Goal: Information Seeking & Learning: Learn about a topic

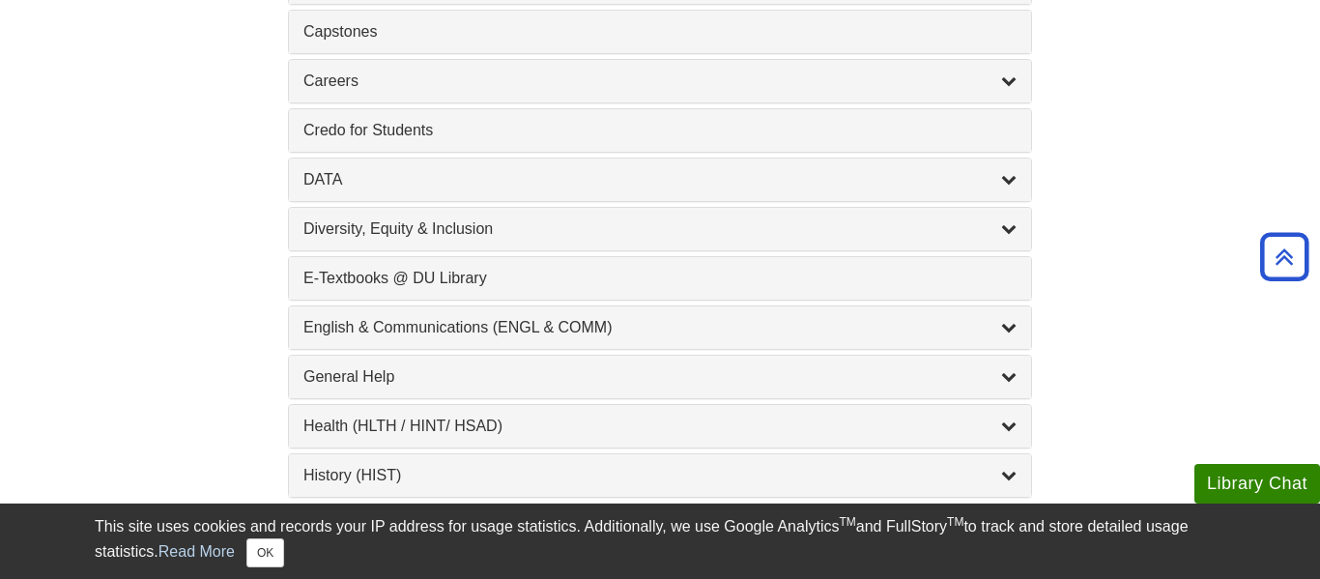
scroll to position [945, 0]
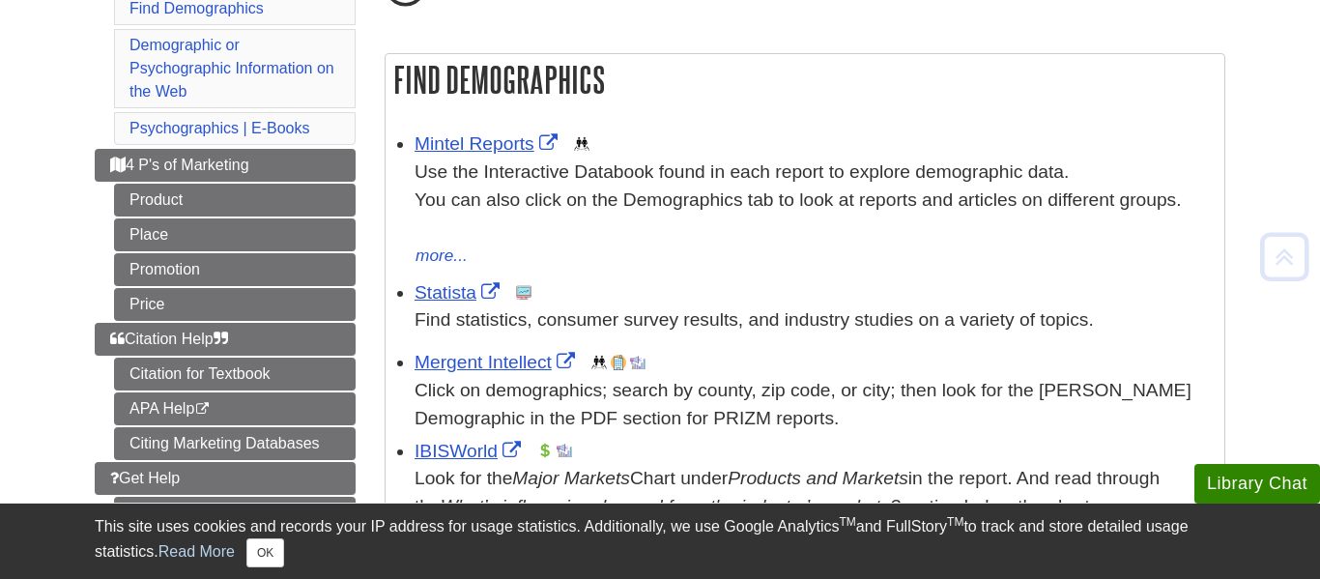
scroll to position [278, 0]
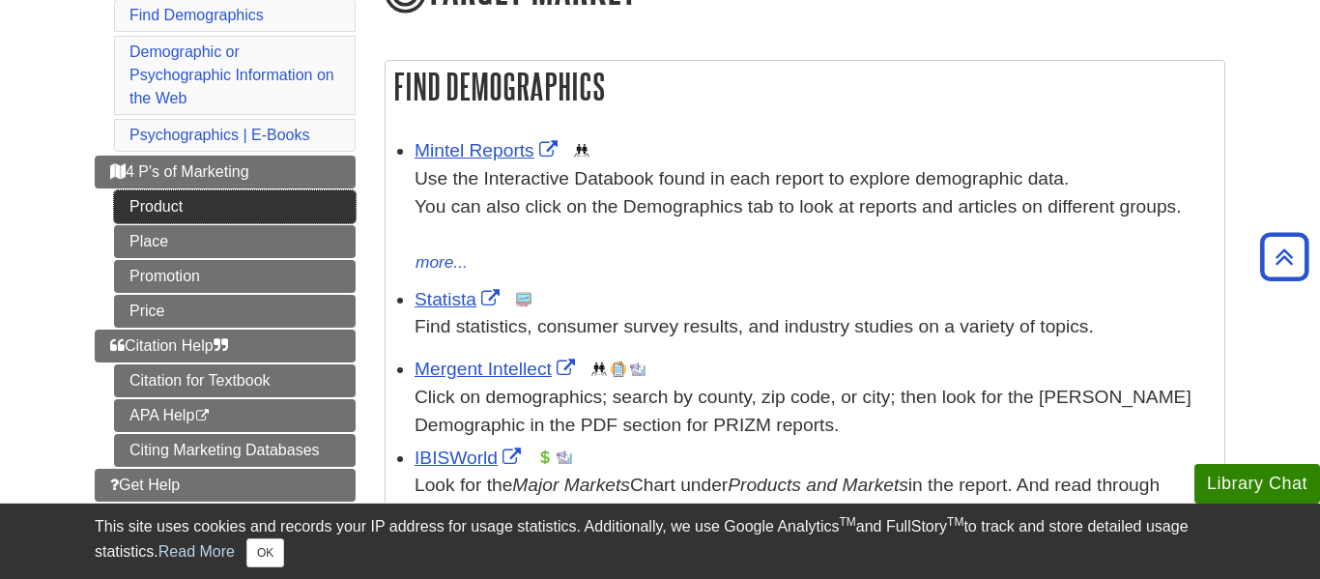
click at [315, 216] on link "Product" at bounding box center [235, 206] width 242 height 33
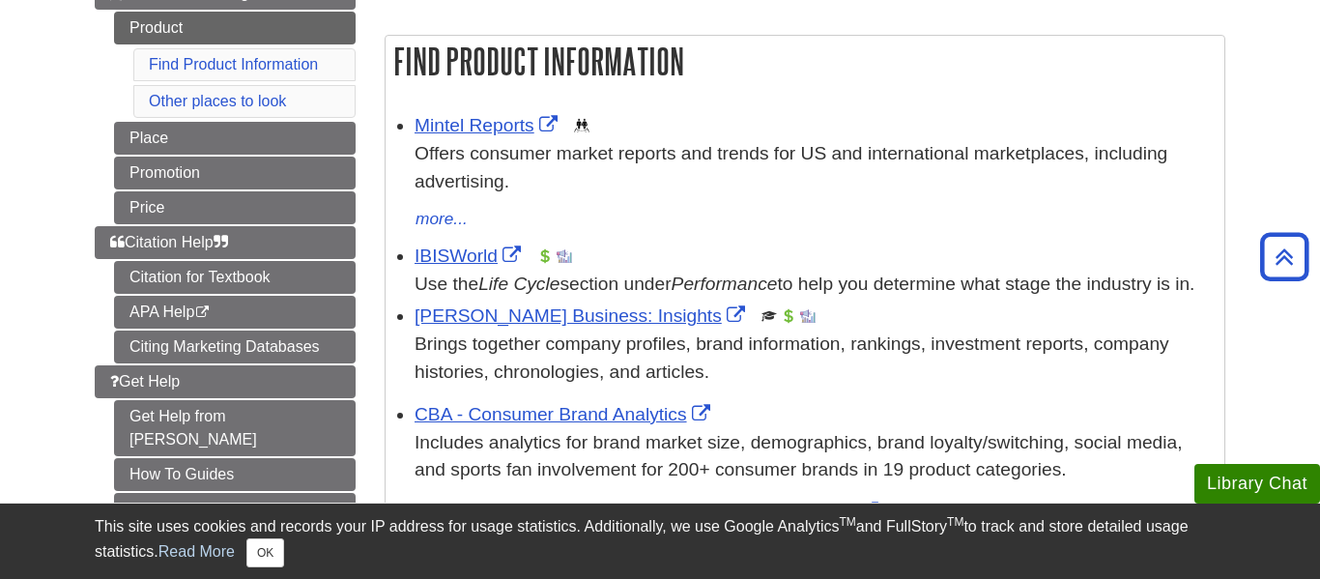
scroll to position [267, 0]
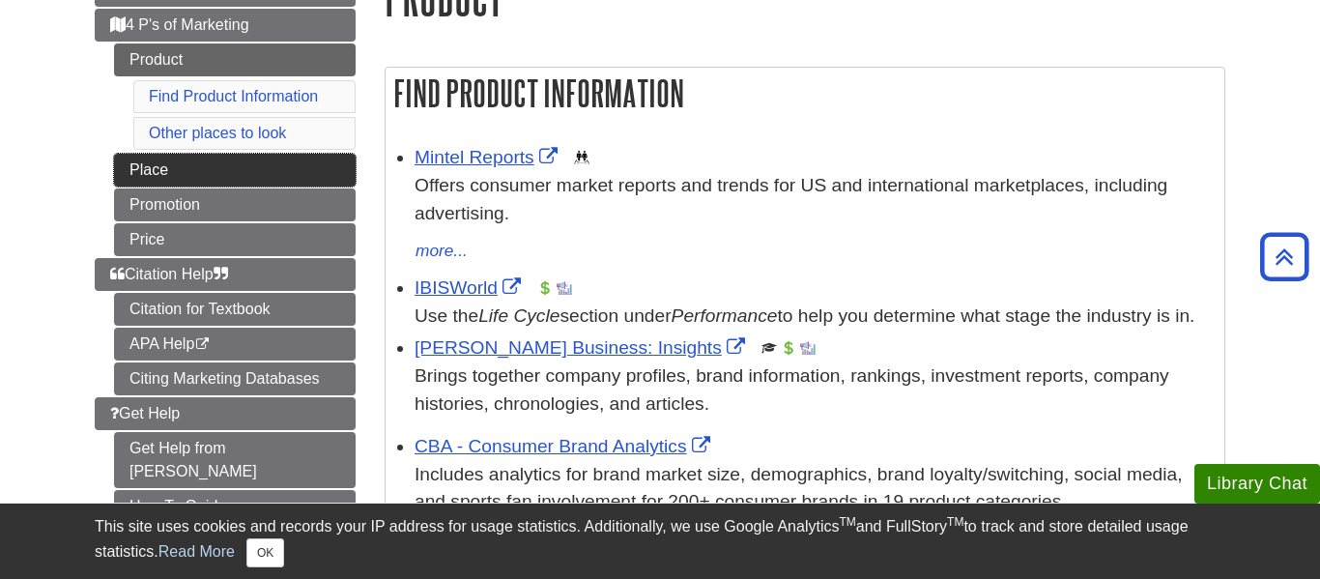
click at [254, 167] on link "Place" at bounding box center [235, 170] width 242 height 33
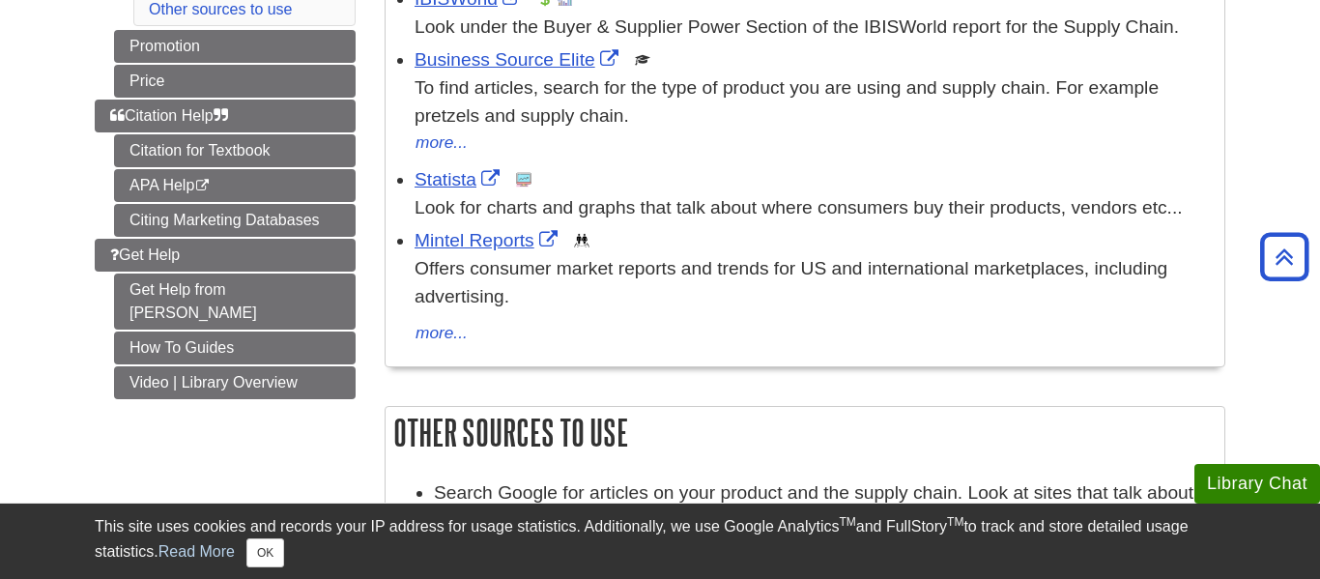
scroll to position [241, 0]
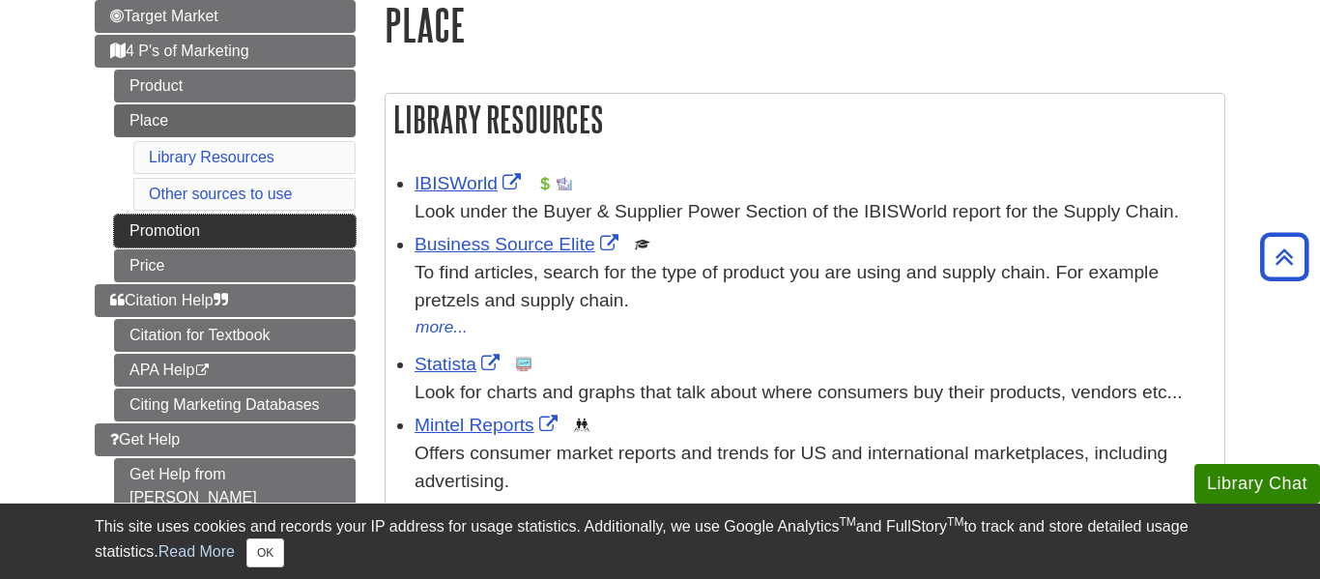
click at [246, 235] on link "Promotion" at bounding box center [235, 231] width 242 height 33
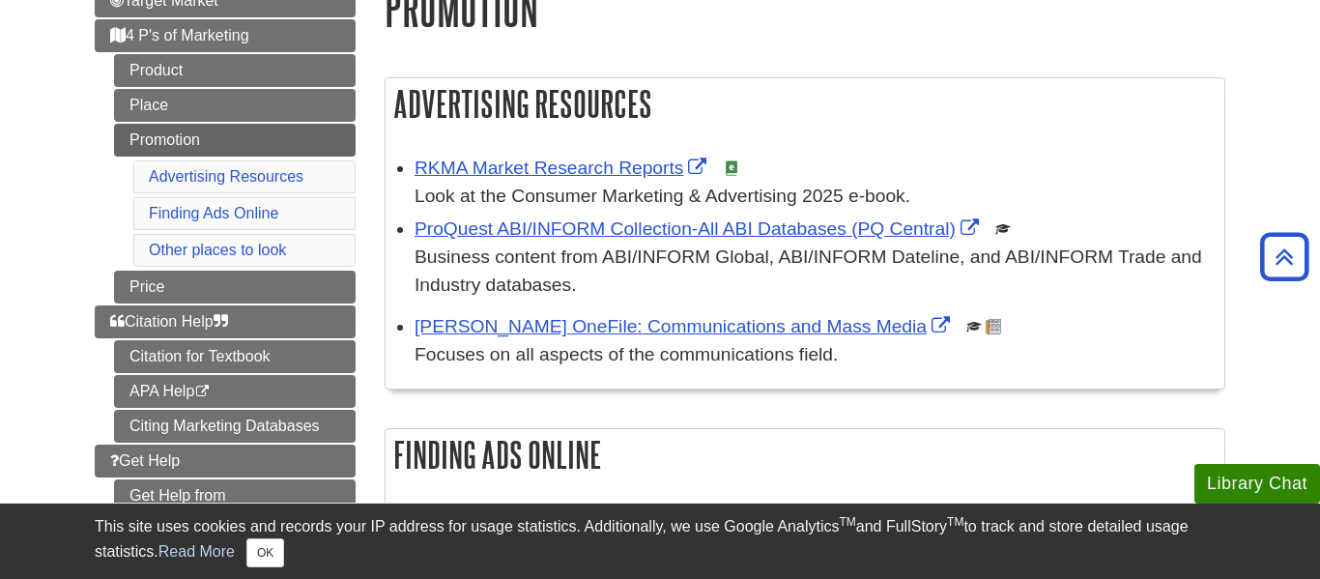
scroll to position [208, 0]
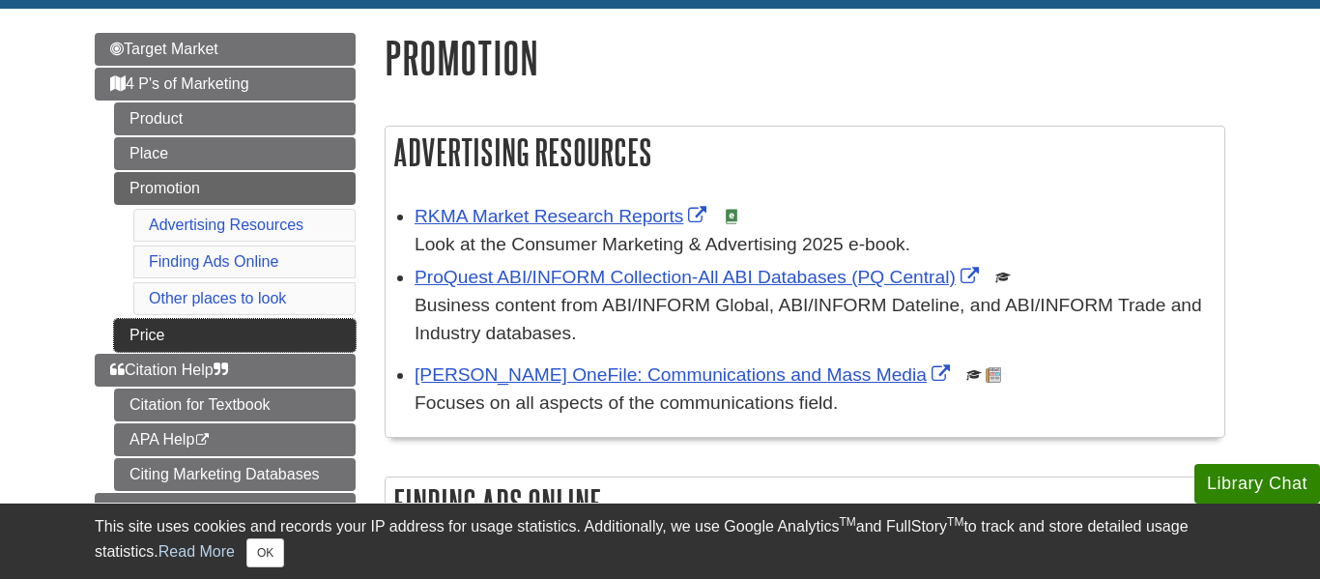
click at [244, 332] on link "Price" at bounding box center [235, 335] width 242 height 33
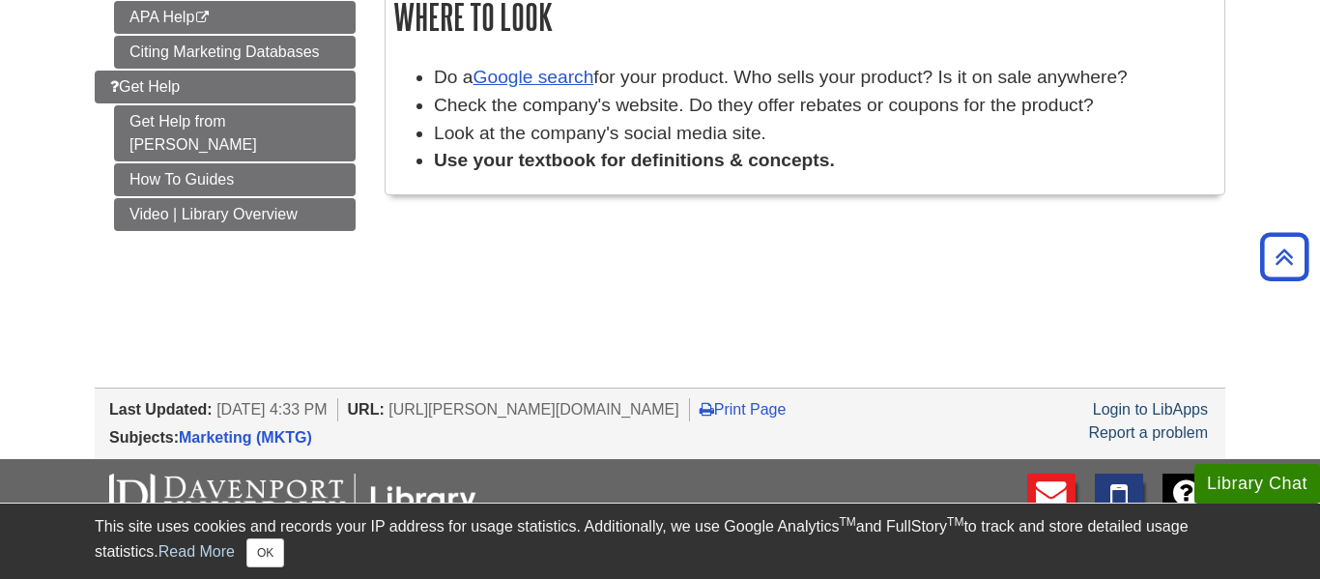
scroll to position [594, 0]
